Goal: Task Accomplishment & Management: Manage account settings

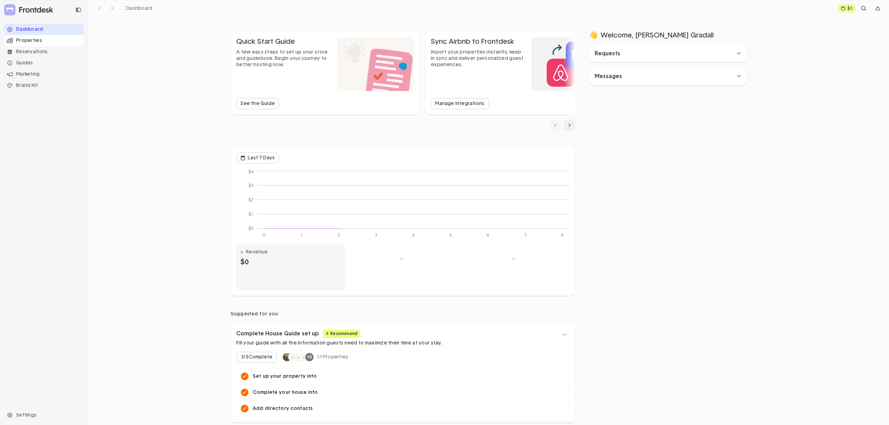
click at [41, 40] on div "Properties" at bounding box center [43, 40] width 79 height 11
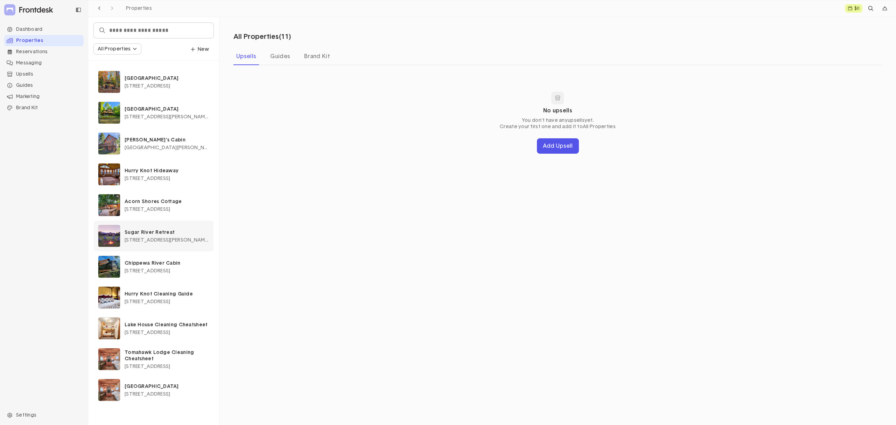
click at [148, 238] on span "[STREET_ADDRESS][PERSON_NAME][PERSON_NAME]" at bounding box center [167, 240] width 85 height 5
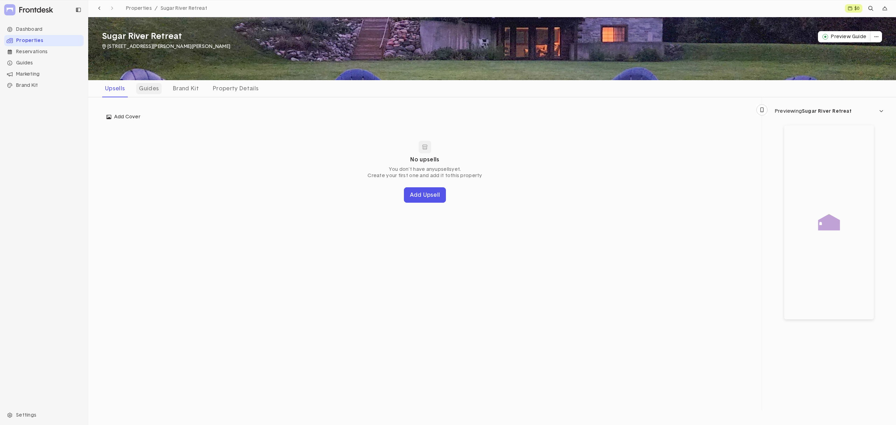
click at [146, 89] on div "Guides" at bounding box center [149, 88] width 26 height 11
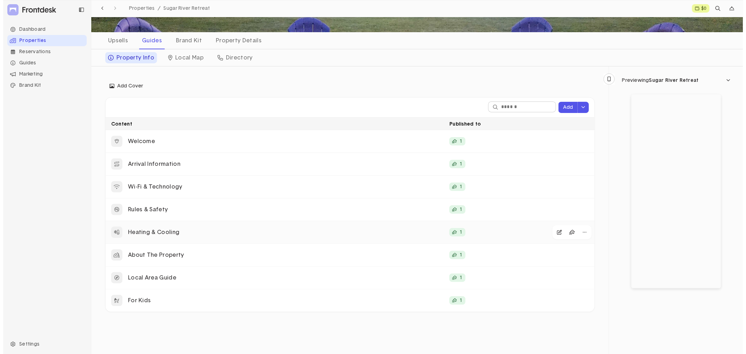
scroll to position [51, 0]
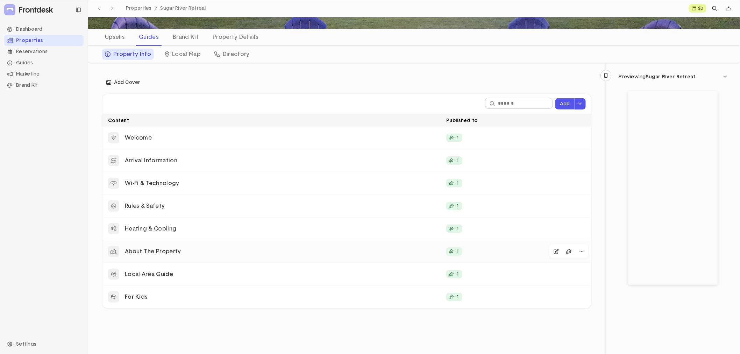
click at [163, 254] on p "About The Property" at bounding box center [283, 251] width 316 height 7
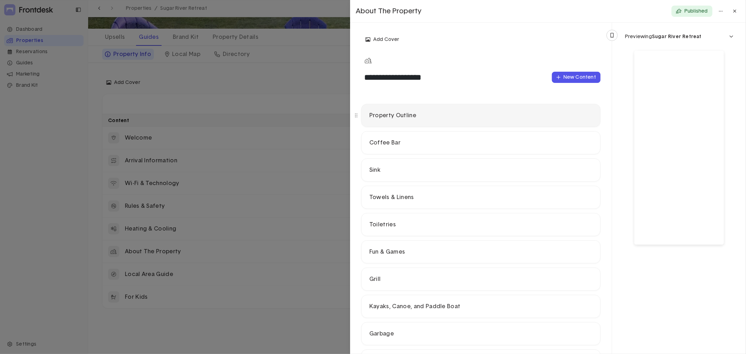
click at [413, 119] on p "Property Outline" at bounding box center [480, 115] width 223 height 7
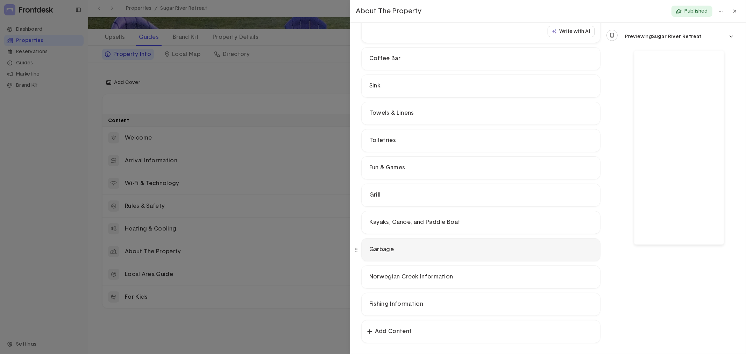
scroll to position [265, 0]
click at [146, 133] on div at bounding box center [373, 177] width 746 height 354
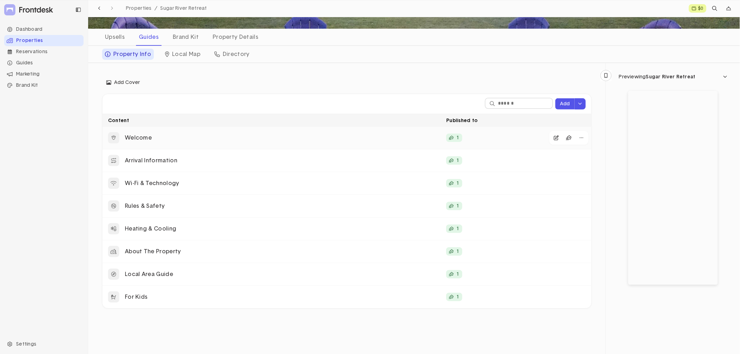
click at [144, 137] on p "Welcome" at bounding box center [283, 137] width 316 height 7
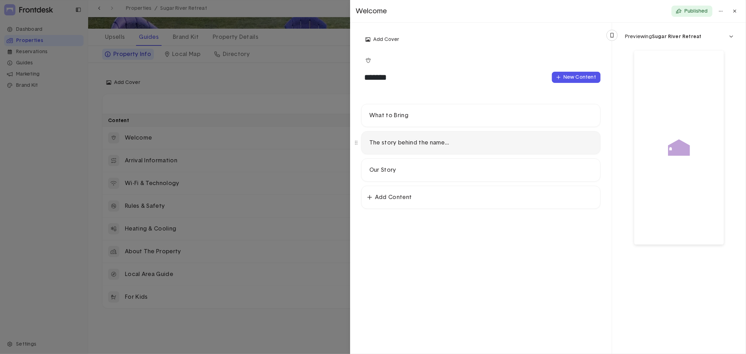
click at [433, 139] on p "The story behind the name..." at bounding box center [480, 142] width 223 height 7
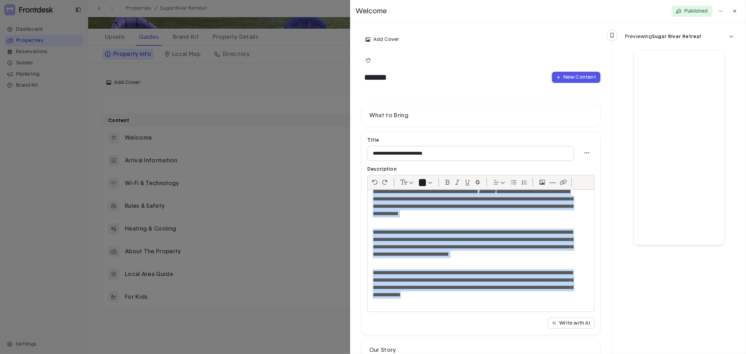
scroll to position [26, 0]
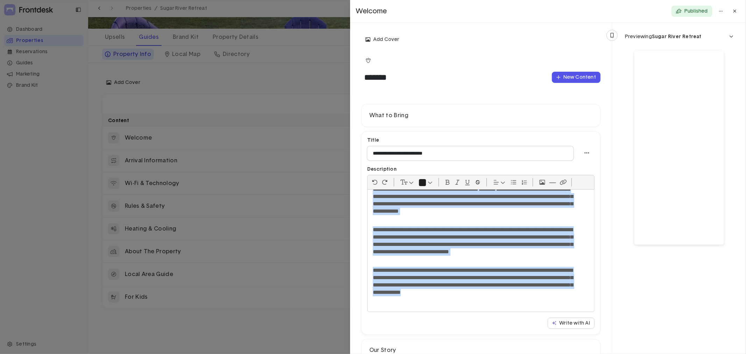
drag, startPoint x: 380, startPoint y: 216, endPoint x: 485, endPoint y: 303, distance: 136.9
click at [485, 303] on div "**********" at bounding box center [478, 251] width 221 height 122
copy div "**********"
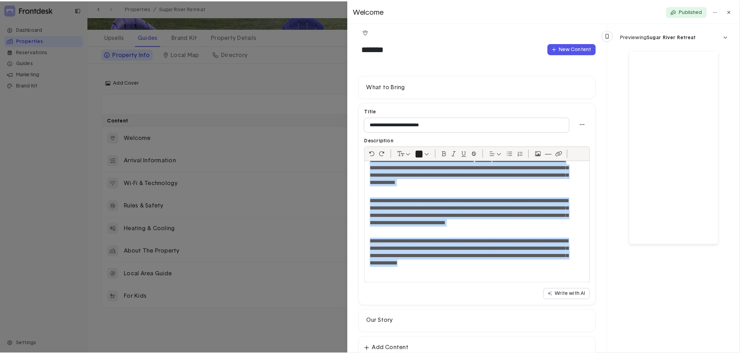
scroll to position [47, 0]
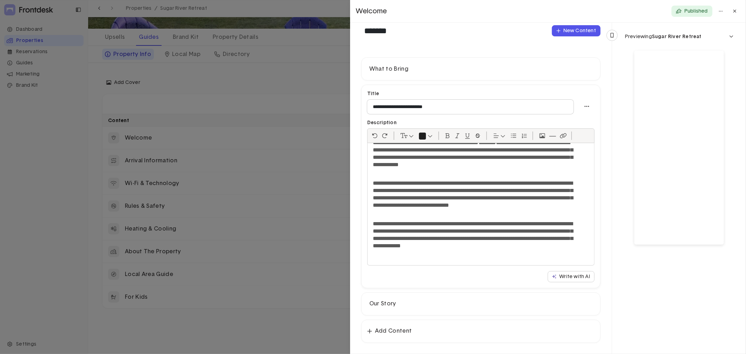
click at [63, 231] on div at bounding box center [373, 177] width 746 height 354
